Goal: Contribute content: Add original content to the website for others to see

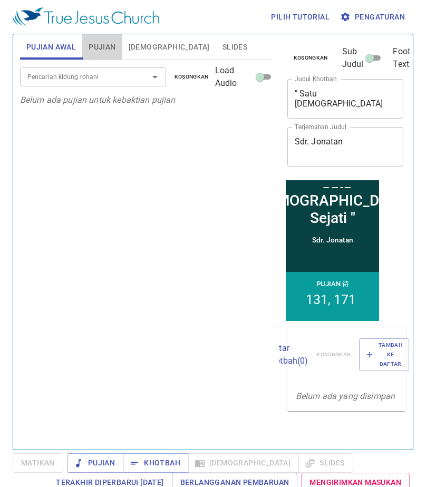
click at [115, 45] on span "Pujian" at bounding box center [102, 47] width 27 height 13
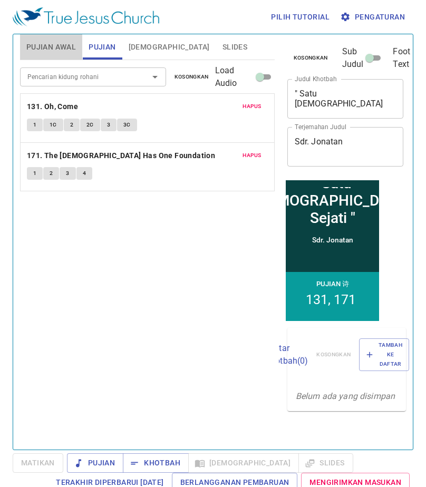
click at [50, 44] on span "Pujian Awal" at bounding box center [51, 47] width 50 height 13
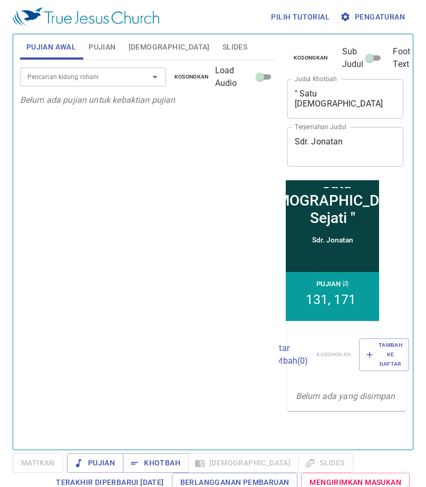
click at [112, 48] on span "Pujian" at bounding box center [102, 47] width 27 height 13
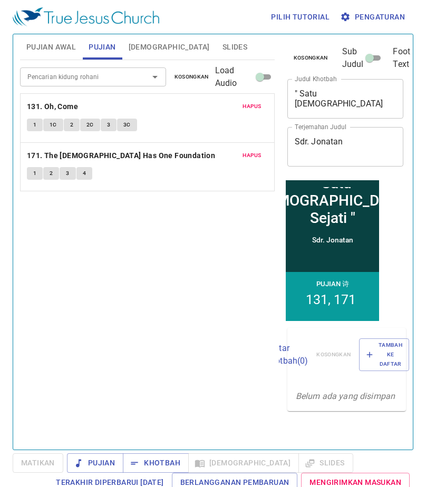
click at [35, 123] on span "1" at bounding box center [34, 124] width 3 height 9
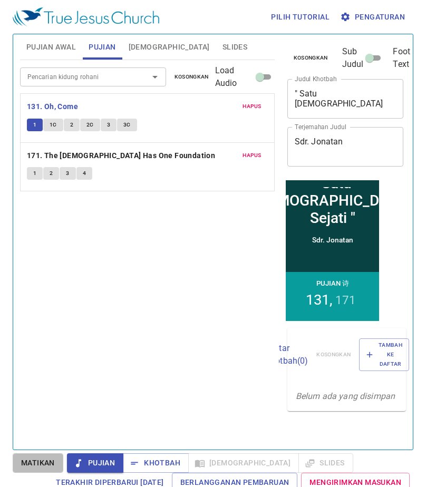
click at [57, 468] on button "Matikan" at bounding box center [38, 462] width 51 height 19
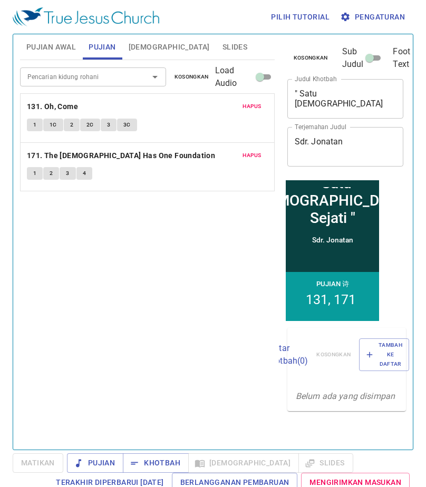
click at [36, 123] on span "1" at bounding box center [34, 124] width 3 height 9
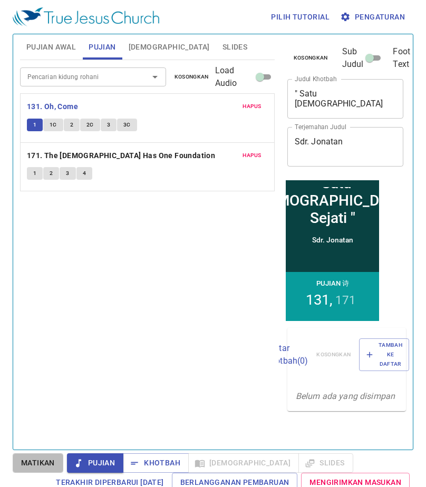
click at [45, 465] on span "Matikan" at bounding box center [38, 462] width 34 height 13
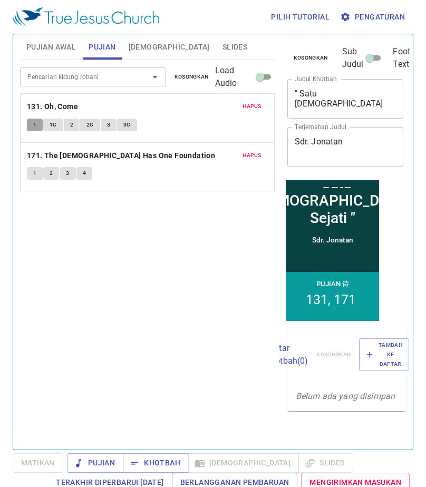
click at [33, 125] on span "1" at bounding box center [34, 124] width 3 height 9
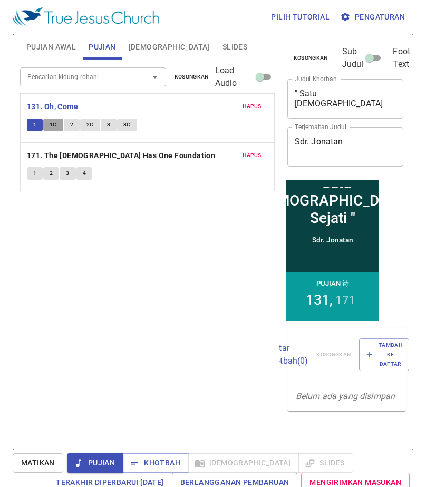
click at [57, 124] on button "1C" at bounding box center [53, 125] width 20 height 13
click at [67, 123] on button "2" at bounding box center [72, 125] width 16 height 13
click at [82, 124] on button "2C" at bounding box center [90, 125] width 20 height 13
click at [103, 126] on button "3" at bounding box center [109, 125] width 16 height 13
click at [125, 128] on span "3C" at bounding box center [126, 124] width 7 height 9
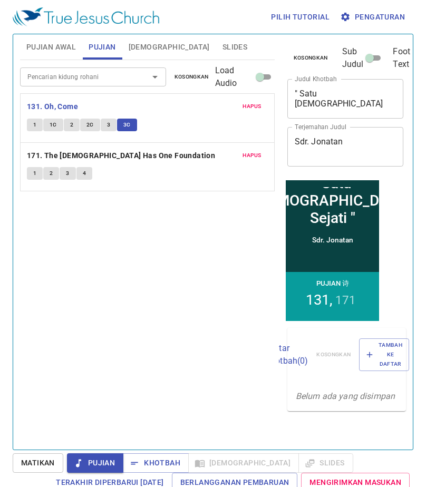
click at [120, 53] on button "Pujian" at bounding box center [102, 46] width 40 height 25
click at [137, 47] on span "Alkitab" at bounding box center [169, 47] width 81 height 13
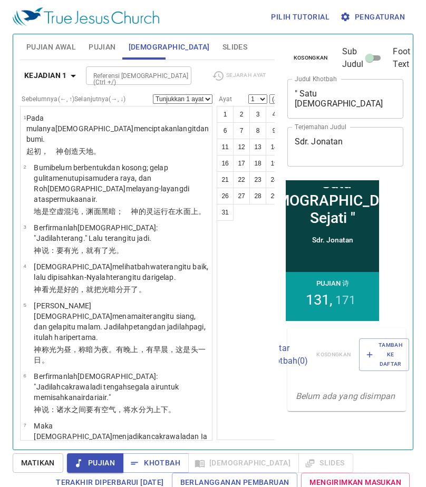
click at [66, 48] on span "Pujian Awal" at bounding box center [51, 47] width 50 height 13
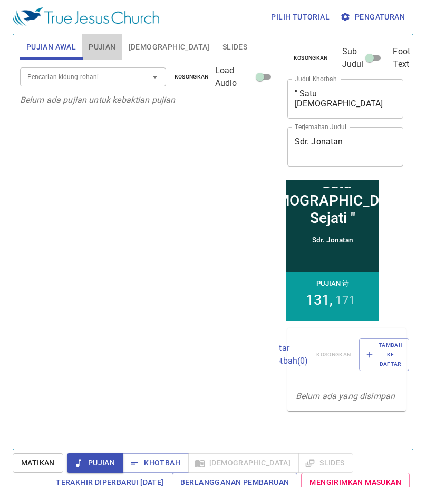
click at [109, 44] on span "Pujian" at bounding box center [102, 47] width 27 height 13
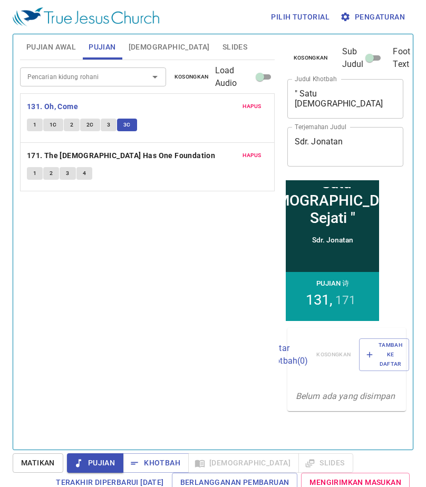
click at [161, 46] on button "Alkitab" at bounding box center [169, 46] width 94 height 25
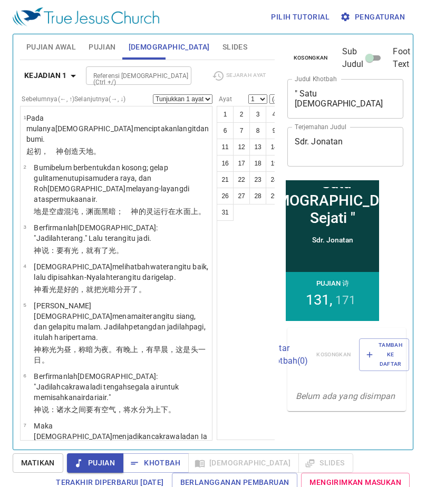
click at [222, 46] on span "Slides" at bounding box center [234, 47] width 25 height 13
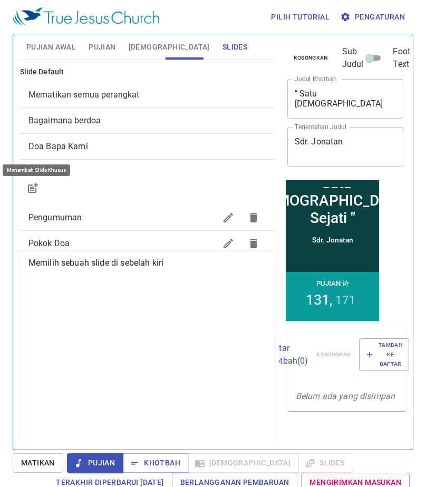
click at [40, 186] on button "button" at bounding box center [32, 187] width 25 height 25
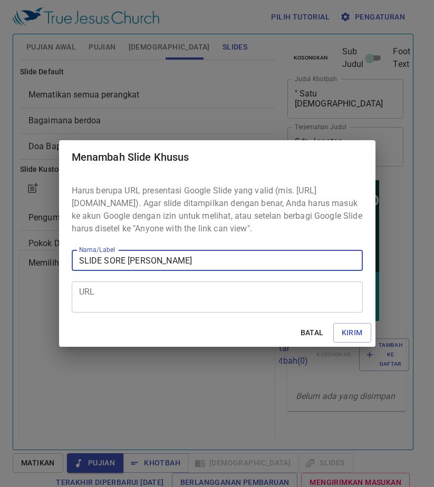
type input "SLIDE SORE JOJO"
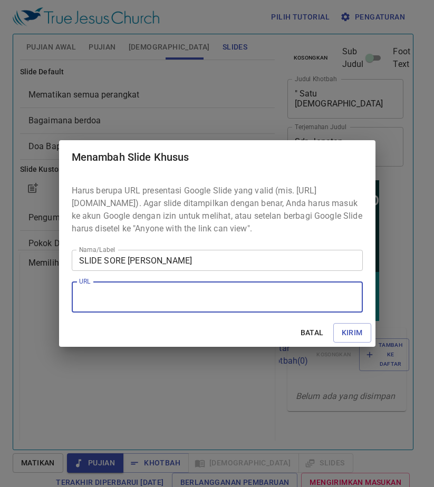
click at [107, 300] on textarea "URL" at bounding box center [217, 297] width 276 height 20
paste textarea "https://docs.google.com/presentation/d/1_L--iYxyk8pL9P_9r0fO5cPeYEQRdN49nrO6V8T…"
type textarea "https://docs.google.com/presentation/d/1_L--iYxyk8pL9P_9r0fO5cPeYEQRdN49nrO6V8T…"
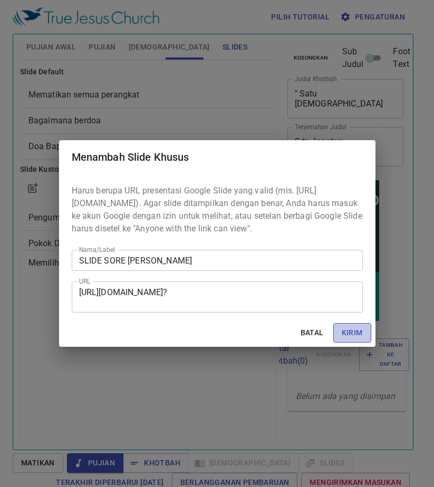
click at [342, 336] on span "Kirim" at bounding box center [351, 332] width 21 height 13
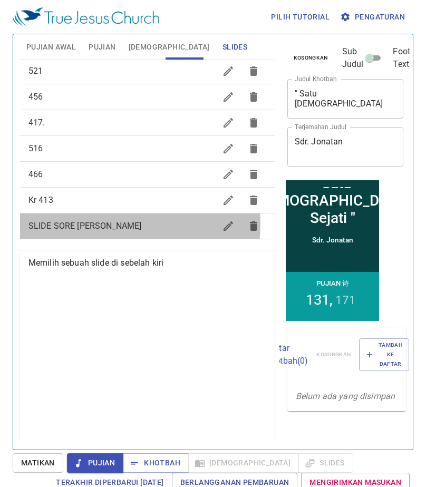
click at [133, 224] on span "SLIDE SORE JOJO" at bounding box center [121, 226] width 187 height 13
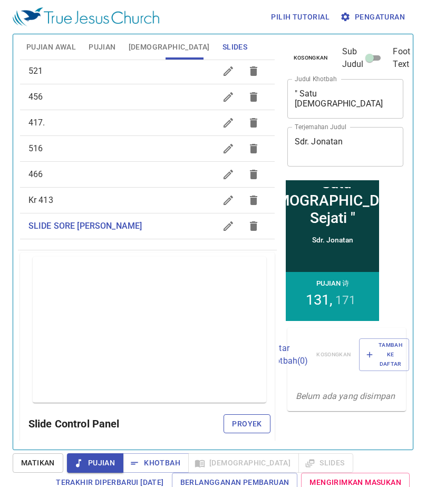
click at [242, 424] on span "Proyek" at bounding box center [247, 423] width 30 height 13
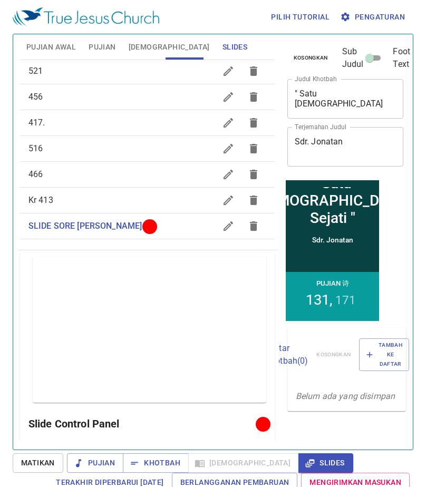
click at [37, 456] on span "Matikan" at bounding box center [38, 462] width 34 height 13
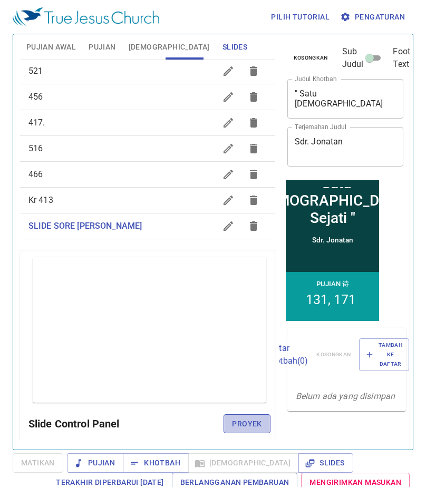
click at [232, 420] on span "Proyek" at bounding box center [247, 423] width 30 height 13
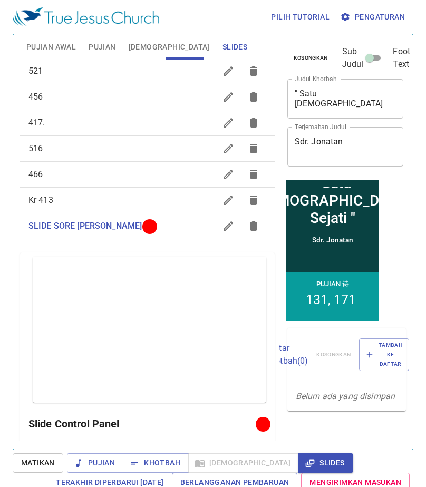
click at [53, 459] on span "Matikan" at bounding box center [38, 462] width 34 height 13
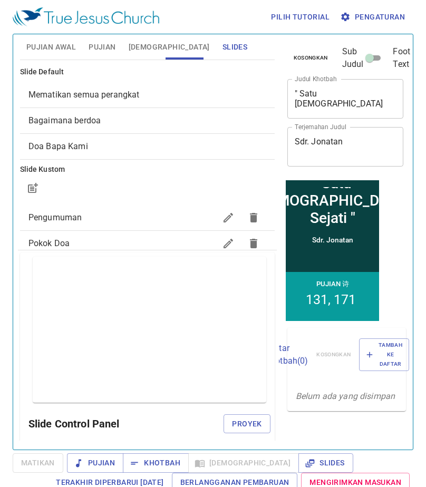
click at [144, 191] on div at bounding box center [147, 187] width 254 height 25
click at [91, 52] on span "Pujian" at bounding box center [102, 47] width 27 height 13
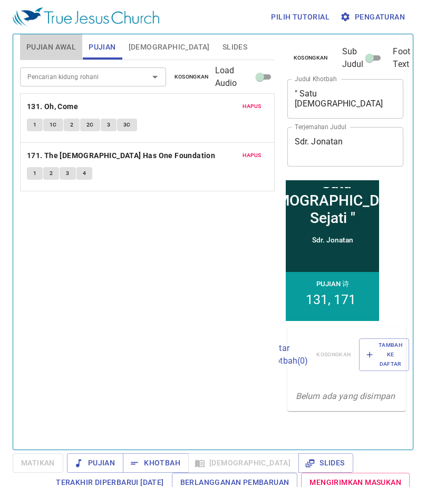
click at [54, 44] on span "Pujian Awal" at bounding box center [51, 47] width 50 height 13
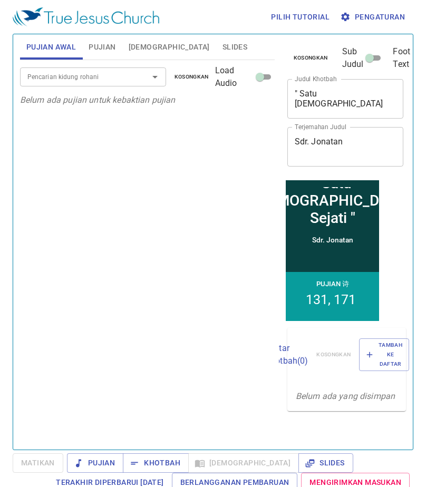
click at [102, 41] on span "Pujian" at bounding box center [102, 47] width 27 height 13
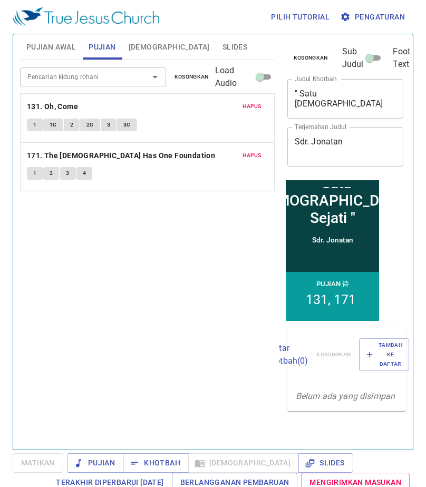
click at [52, 41] on span "Pujian Awal" at bounding box center [51, 47] width 50 height 13
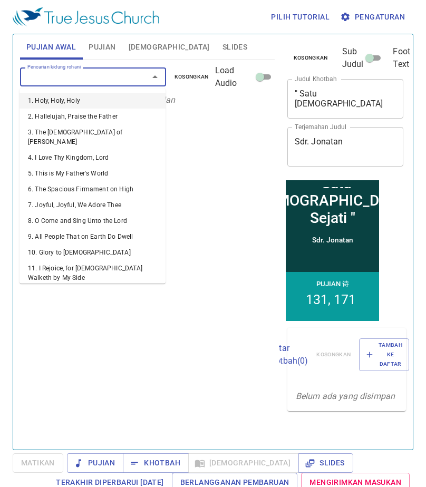
click at [73, 78] on input "Pencarian kidung rohani" at bounding box center [77, 77] width 109 height 12
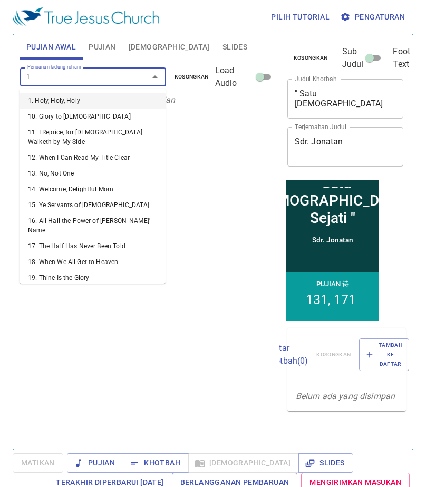
type input "13"
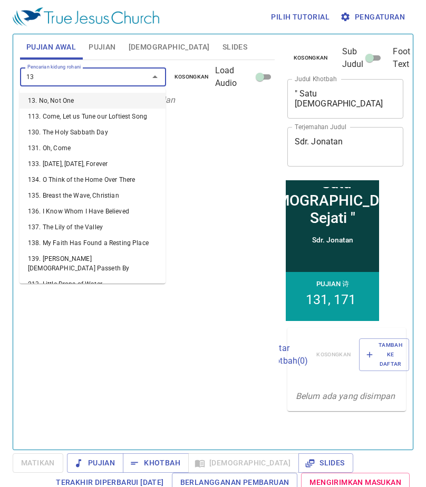
click at [66, 94] on li "13. No, Not One" at bounding box center [92, 101] width 146 height 16
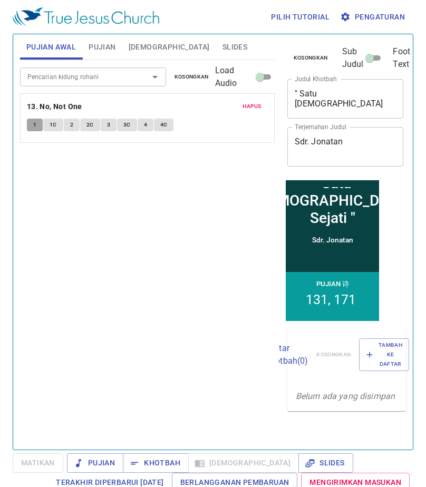
click at [32, 123] on button "1" at bounding box center [35, 125] width 16 height 13
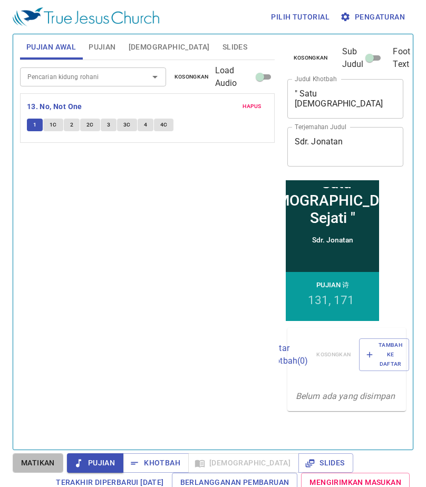
click at [24, 471] on button "Matikan" at bounding box center [38, 462] width 51 height 19
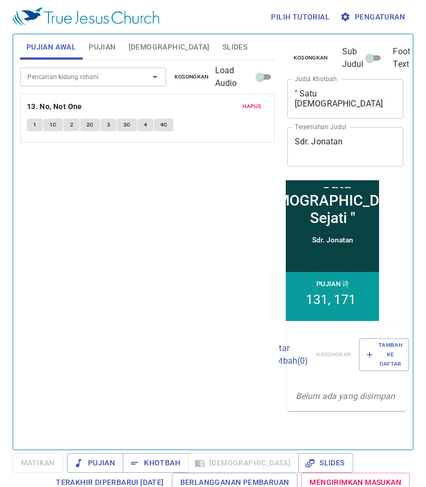
click at [247, 288] on div "Pencarian kidung rohani Pencarian kidung rohani Kosongkan Load Audio Hapus 13. …" at bounding box center [147, 250] width 254 height 380
click at [32, 129] on button "1" at bounding box center [35, 125] width 16 height 13
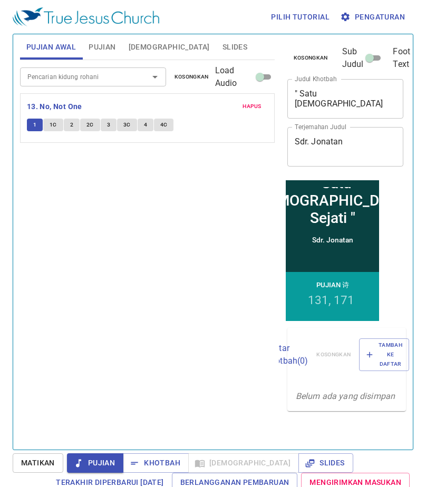
click at [76, 122] on button "2" at bounding box center [72, 125] width 16 height 13
click at [203, 313] on div "Pencarian kidung rohani Pencarian kidung rohani Kosongkan Load Audio Hapus 13. …" at bounding box center [147, 250] width 254 height 380
click at [210, 395] on div "Pencarian kidung rohani Pencarian kidung rohani Kosongkan Load Audio Hapus 13. …" at bounding box center [147, 250] width 254 height 380
click at [163, 154] on div "Pencarian kidung rohani Pencarian kidung rohani Kosongkan Load Audio Hapus 13. …" at bounding box center [147, 250] width 254 height 380
click at [158, 119] on button "4C" at bounding box center [164, 125] width 20 height 13
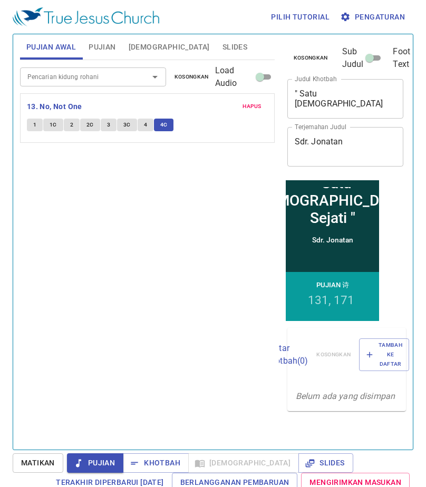
click at [123, 117] on div "Hapus 13. No, Not One 1 1C 2 2C 3 3C 4 4C" at bounding box center [147, 118] width 253 height 48
click at [113, 118] on div "Hapus 13. No, Not One 1 1C 2 2C 3 3C 4 4C" at bounding box center [147, 118] width 253 height 48
click at [97, 127] on button "2C" at bounding box center [90, 125] width 20 height 13
click at [210, 347] on div "Pencarian kidung rohani Pencarian kidung rohani Kosongkan Load Audio Hapus 13. …" at bounding box center [147, 250] width 254 height 380
click at [151, 119] on button "4" at bounding box center [146, 125] width 16 height 13
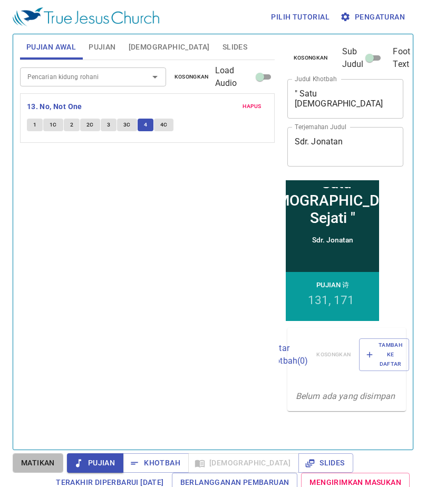
click at [45, 460] on span "Matikan" at bounding box center [38, 462] width 34 height 13
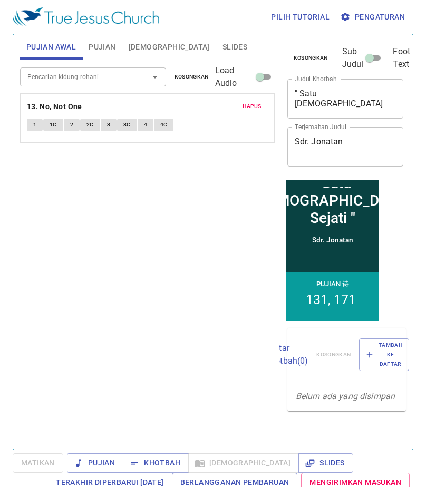
click at [28, 125] on button "1" at bounding box center [35, 125] width 16 height 13
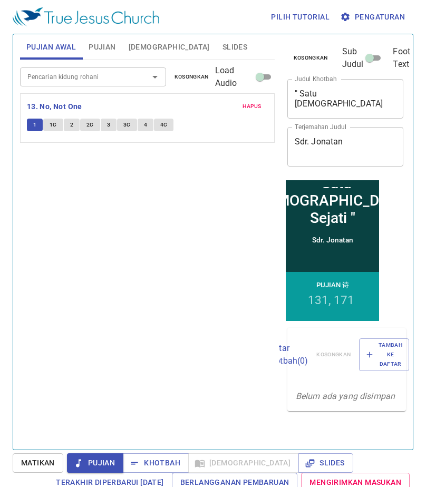
click at [126, 123] on span "3C" at bounding box center [126, 124] width 7 height 9
click at [142, 129] on button "4" at bounding box center [146, 125] width 16 height 13
click at [52, 463] on span "Matikan" at bounding box center [38, 462] width 34 height 13
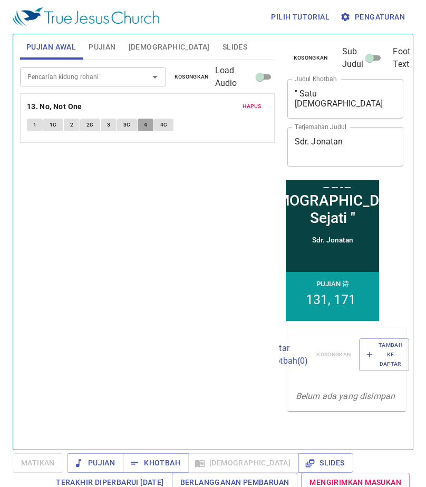
click at [144, 123] on span "4" at bounding box center [145, 124] width 3 height 9
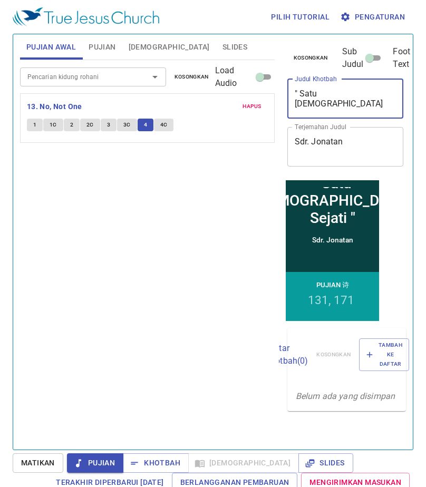
click at [351, 94] on textarea "" Satu [DEMOGRAPHIC_DATA] Sejati "" at bounding box center [345, 99] width 102 height 20
click at [323, 146] on textarea "Sdr. Jonatan" at bounding box center [345, 146] width 102 height 20
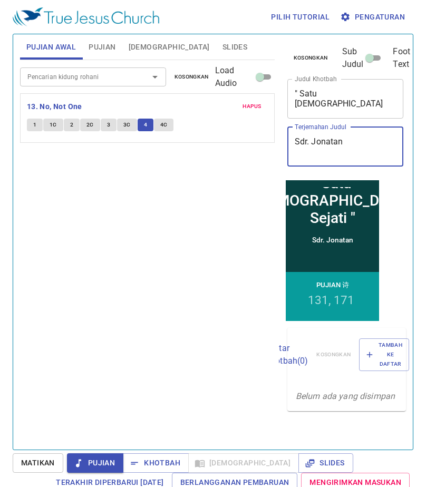
click at [323, 146] on textarea "Sdr. Jonatan" at bounding box center [345, 146] width 102 height 20
click at [83, 51] on button "Pujian" at bounding box center [102, 46] width 40 height 25
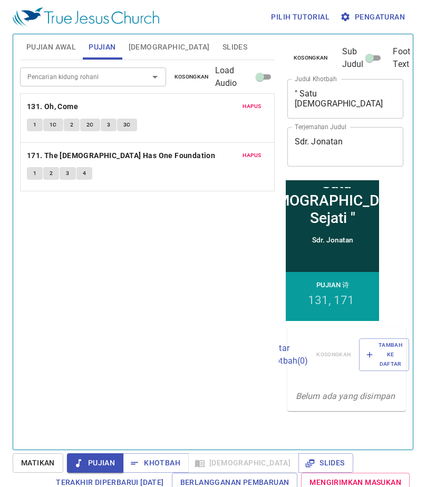
click at [96, 48] on span "Pujian" at bounding box center [102, 47] width 27 height 13
click at [145, 46] on span "Alkitab" at bounding box center [169, 47] width 81 height 13
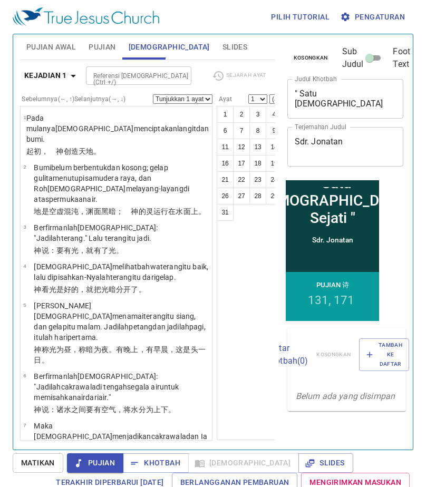
click at [222, 47] on span "Slides" at bounding box center [234, 47] width 25 height 13
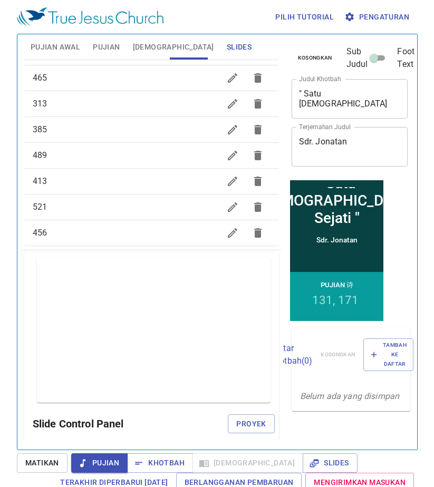
scroll to position [663, 0]
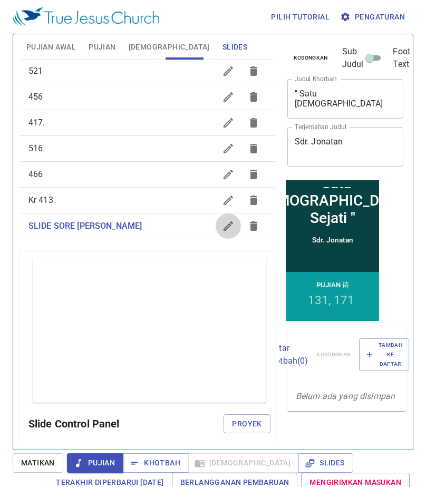
click at [222, 225] on icon "button" at bounding box center [228, 226] width 13 height 13
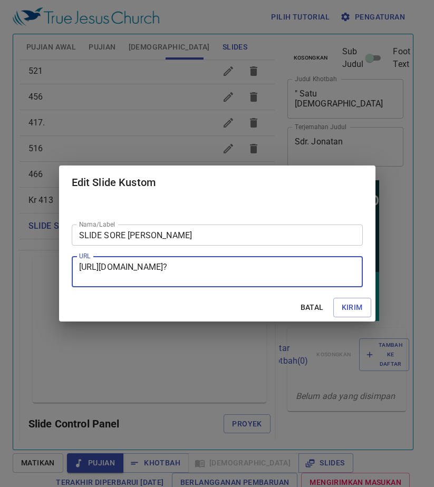
click at [261, 271] on textarea "https://docs.google.com/presentation/d/1_L--iYxyk8pL9P_9r0fO5cPeYEQRdN49nrO6V8T…" at bounding box center [217, 272] width 276 height 20
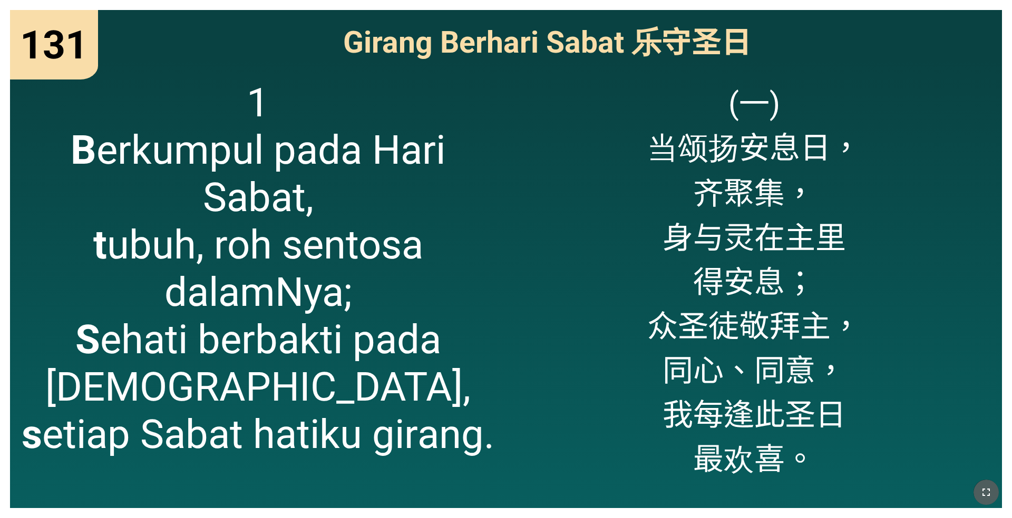
click at [981, 488] on icon "button" at bounding box center [985, 492] width 13 height 13
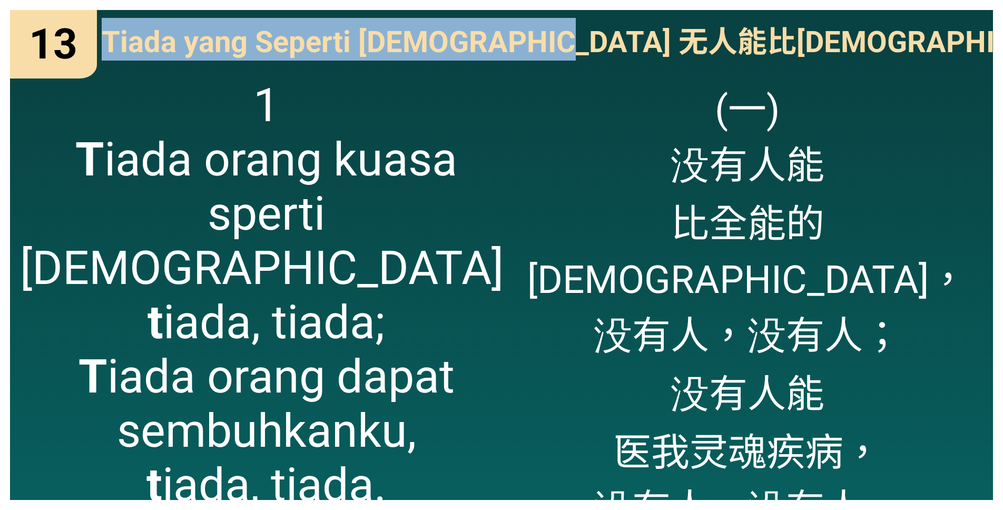
drag, startPoint x: 472, startPoint y: 5, endPoint x: 798, endPoint y: 30, distance: 327.0
click at [798, 30] on div "13 13 Tiada yang Seperti [DEMOGRAPHIC_DATA] 无人能比[DEMOGRAPHIC_DATA] Tiada yang S…" at bounding box center [501, 255] width 1003 height 510
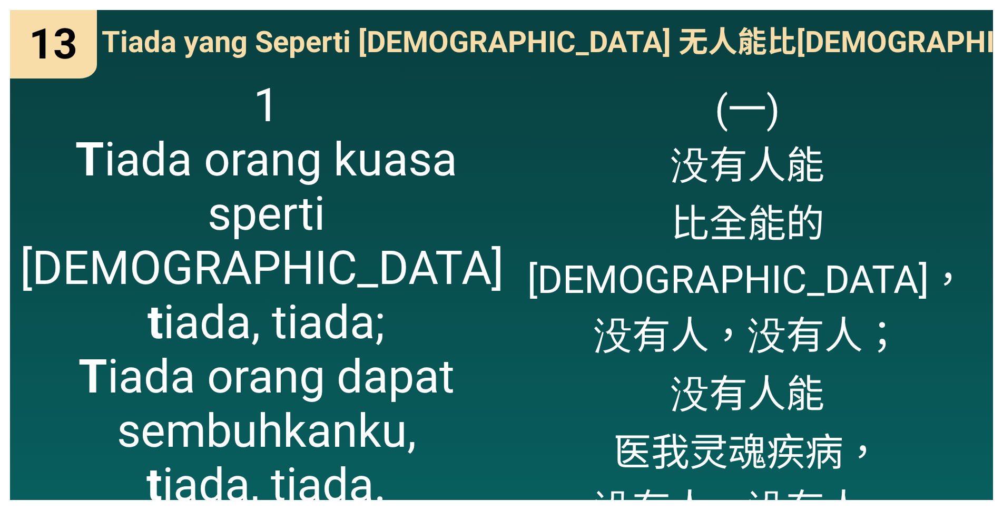
click at [888, 298] on span "(一) 没有人能 比全能的[DEMOGRAPHIC_DATA]， 没有人，没有人； 没有人能 医我灵魂疾病， 没有人，没有人。" at bounding box center [747, 306] width 471 height 457
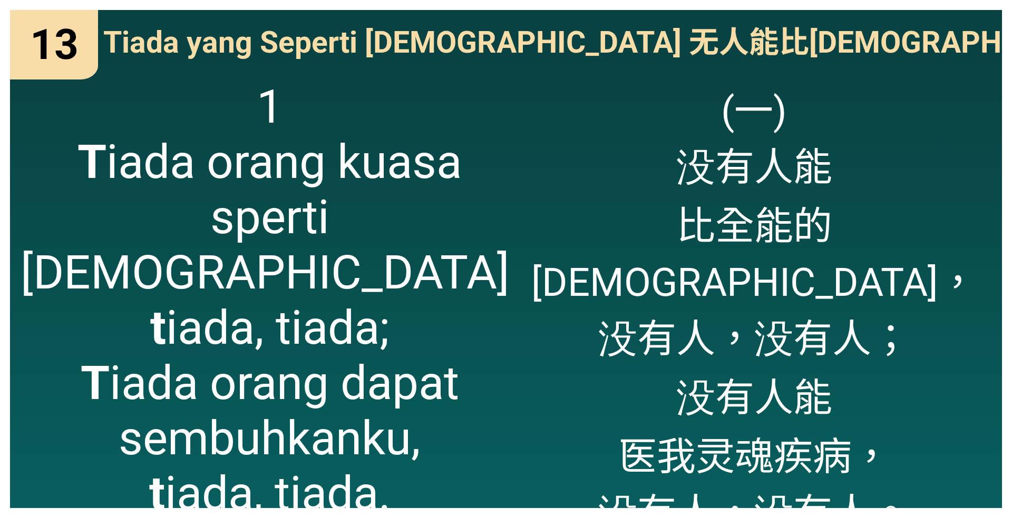
click at [679, 303] on span "(一) 没有人能 比全能的[DEMOGRAPHIC_DATA]， 没有人，没有人； 没有人能 医我灵魂疾病， 没有人，没有人。" at bounding box center [753, 310] width 475 height 462
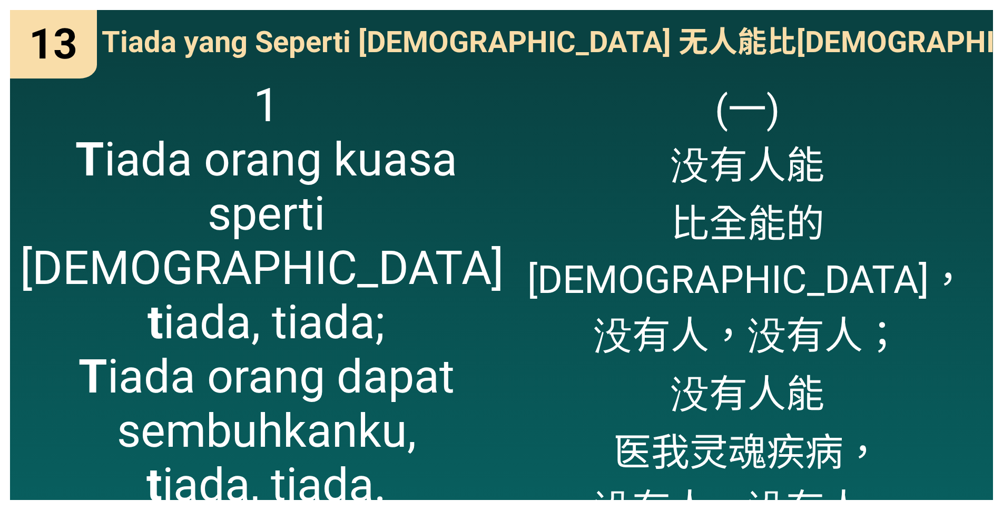
click at [863, 310] on span "(一) 没有人能 比全能的[DEMOGRAPHIC_DATA]， 没有人，没有人； 没有人能 医我灵魂疾病， 没有人，没有人。" at bounding box center [747, 306] width 471 height 457
click at [450, 322] on span "1 T iada orang kuasa sperti Yesus, t iada, tiada; T iada orang dapat sembuhkank…" at bounding box center [266, 295] width 493 height 434
click at [918, 476] on div "(一) 没有人能 比全能的[DEMOGRAPHIC_DATA]， 没有人，没有人； 没有人能 医我灵魂疾病， 没有人，没有人。" at bounding box center [748, 283] width 492 height 433
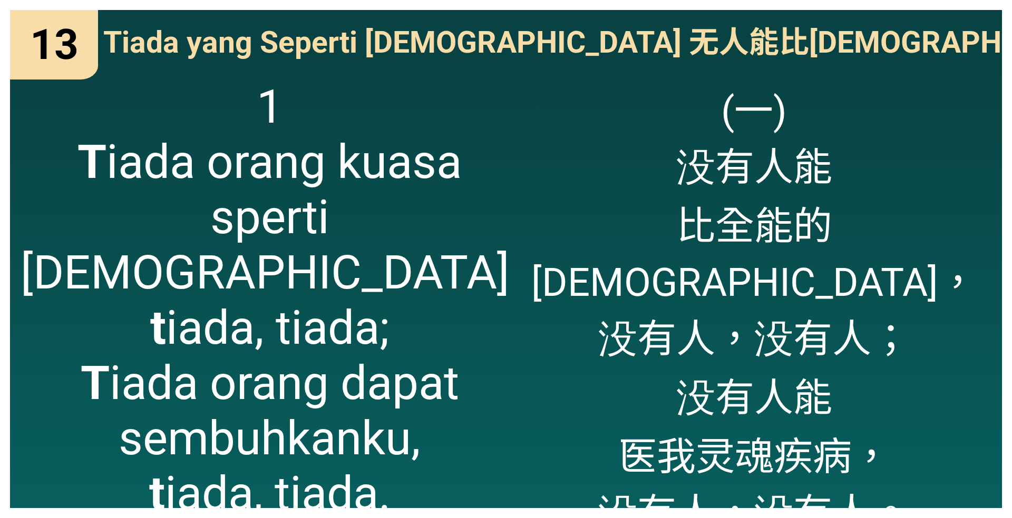
click at [982, 496] on div "(一) 没有人能 比全能的[DEMOGRAPHIC_DATA]， 没有人，没有人； 没有人能 医我灵魂疾病， 没有人，没有人。" at bounding box center [754, 288] width 496 height 440
click at [894, 360] on span "(一) 没有人能 比全能的[DEMOGRAPHIC_DATA]， 没有人，没有人； 没有人能 医我灵魂疾病， 没有人，没有人。" at bounding box center [753, 310] width 475 height 462
click at [894, 362] on span "(一) 没有人能 比全能的[DEMOGRAPHIC_DATA]， 没有人，没有人； 没有人能 医我灵魂疾病， 没有人，没有人。" at bounding box center [753, 310] width 475 height 462
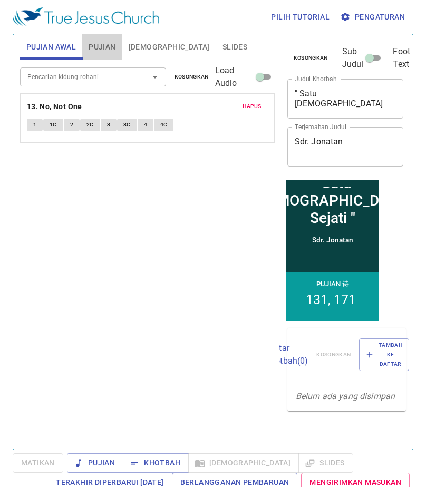
click at [106, 42] on span "Pujian" at bounding box center [102, 47] width 27 height 13
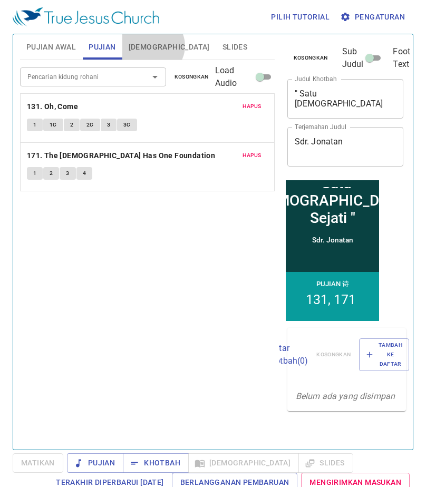
click at [152, 46] on span "Alkitab" at bounding box center [169, 47] width 81 height 13
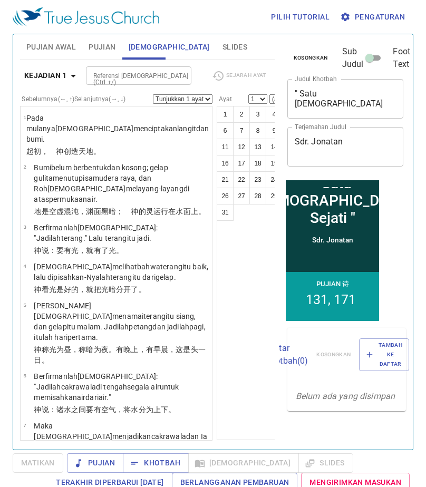
click at [113, 43] on span "Pujian" at bounding box center [102, 47] width 27 height 13
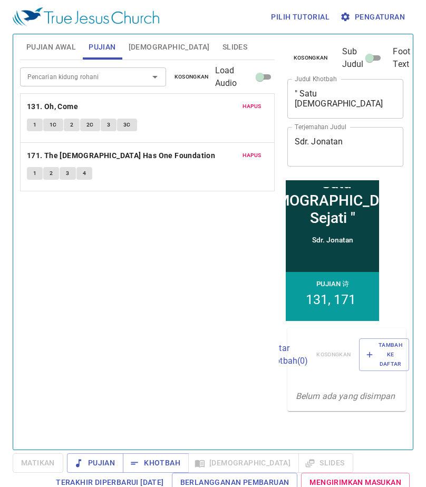
click at [138, 43] on span "Alkitab" at bounding box center [169, 47] width 81 height 13
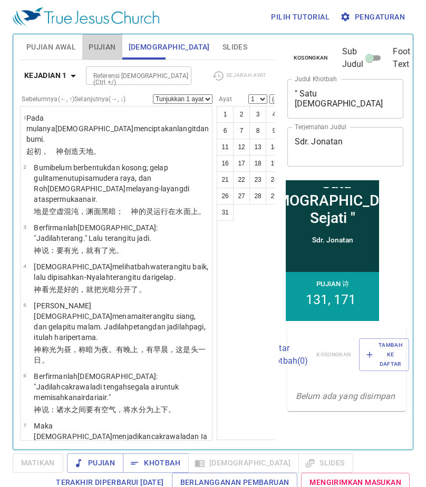
click at [104, 44] on span "Pujian" at bounding box center [102, 47] width 27 height 13
